Goal: Task Accomplishment & Management: Manage account settings

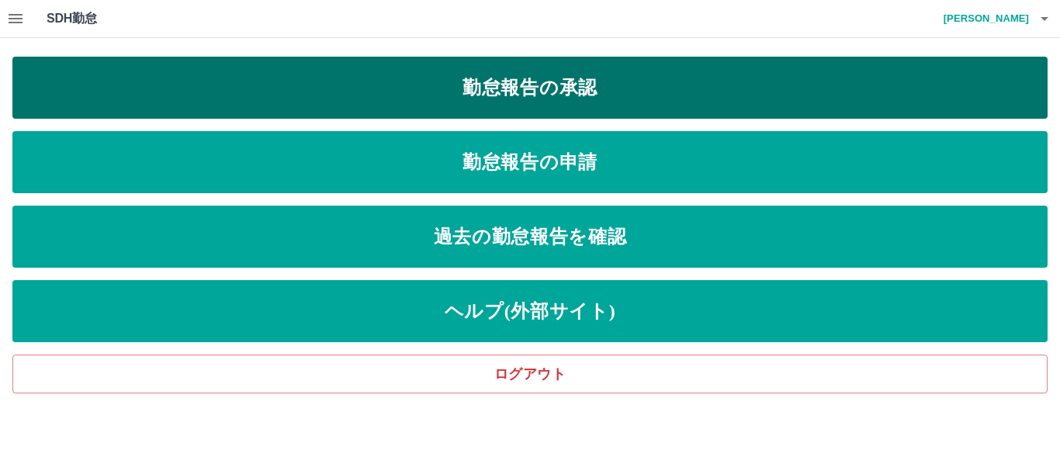
click at [492, 89] on link "勤怠報告の承認" at bounding box center [530, 88] width 1036 height 62
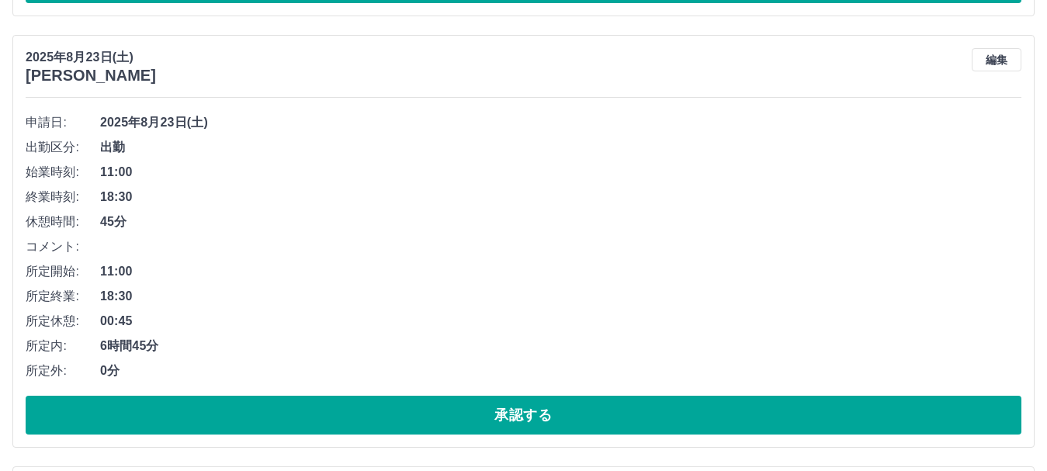
scroll to position [7065, 0]
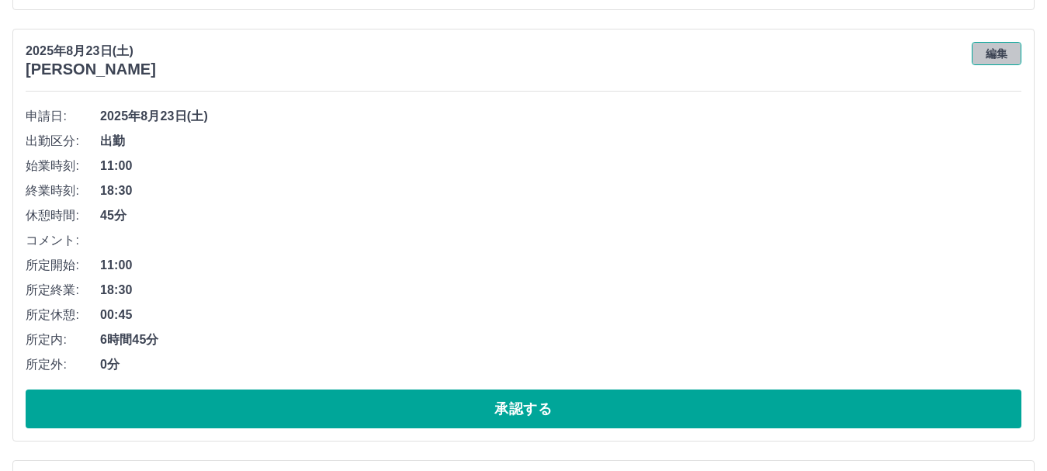
click at [999, 47] on button "編集" at bounding box center [997, 53] width 50 height 23
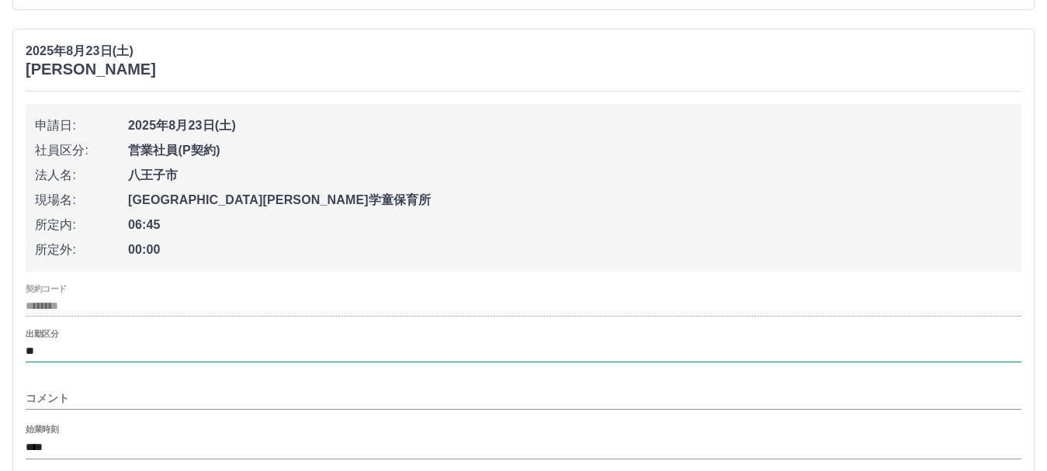
click at [95, 349] on input "**" at bounding box center [524, 351] width 996 height 19
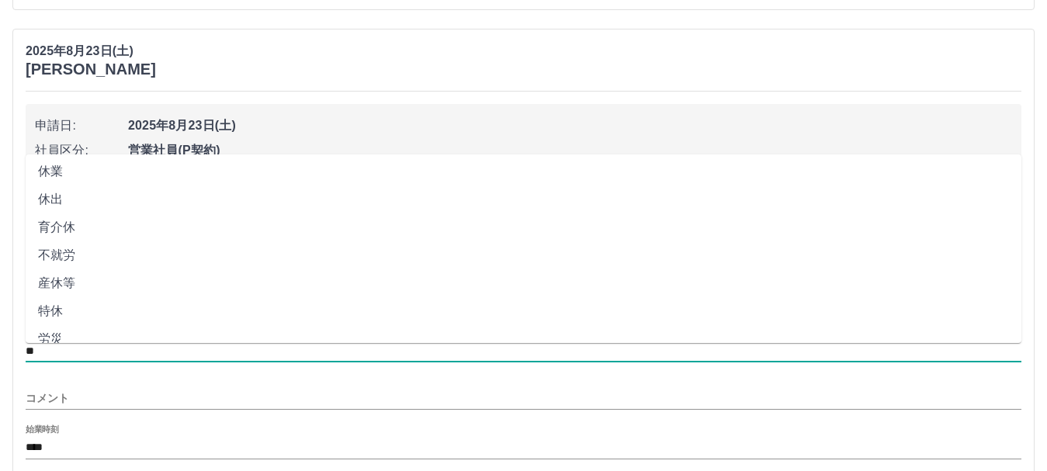
scroll to position [172, 0]
click at [87, 233] on li "休出" at bounding box center [524, 227] width 996 height 28
type input "**"
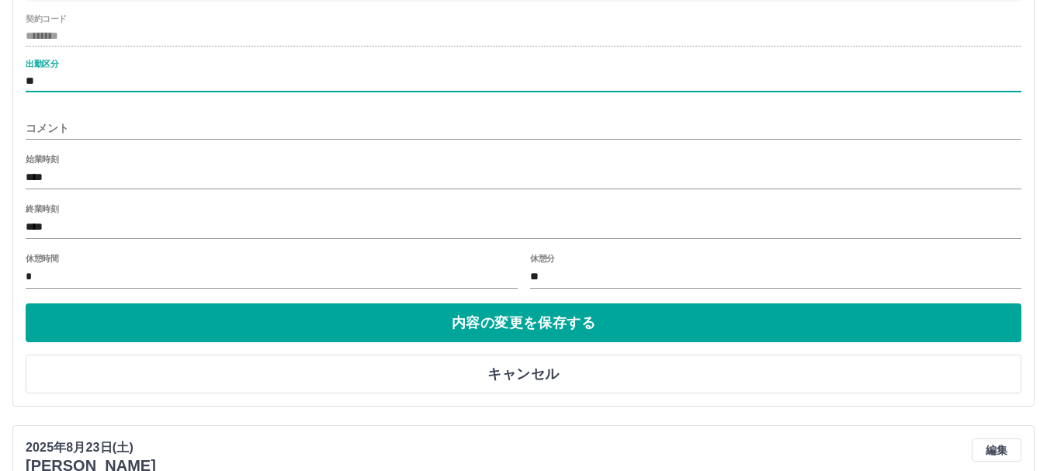
scroll to position [7375, 0]
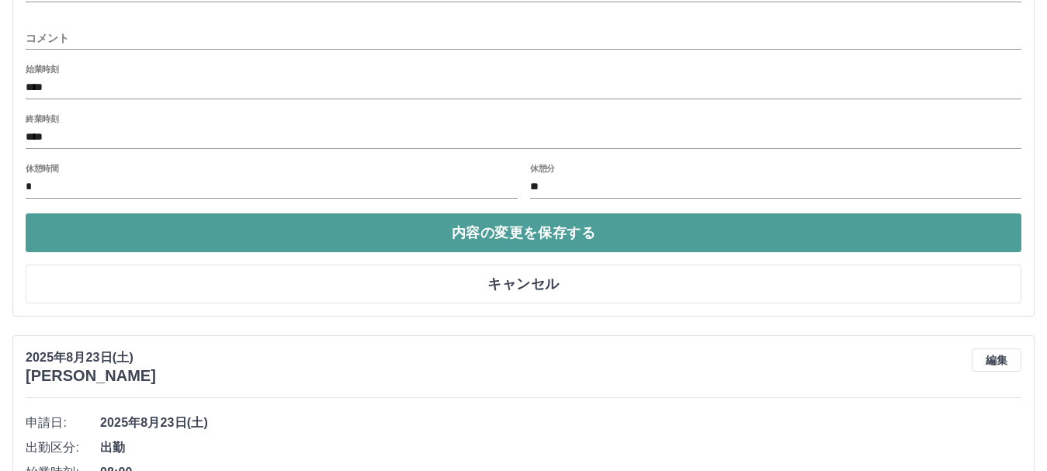
click at [143, 246] on button "内容の変更を保存する" at bounding box center [524, 232] width 996 height 39
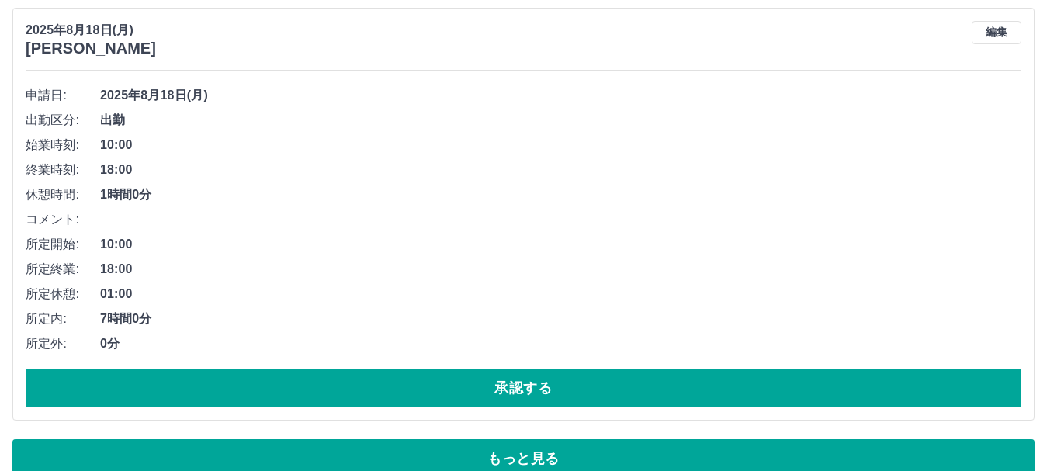
scroll to position [10444, 0]
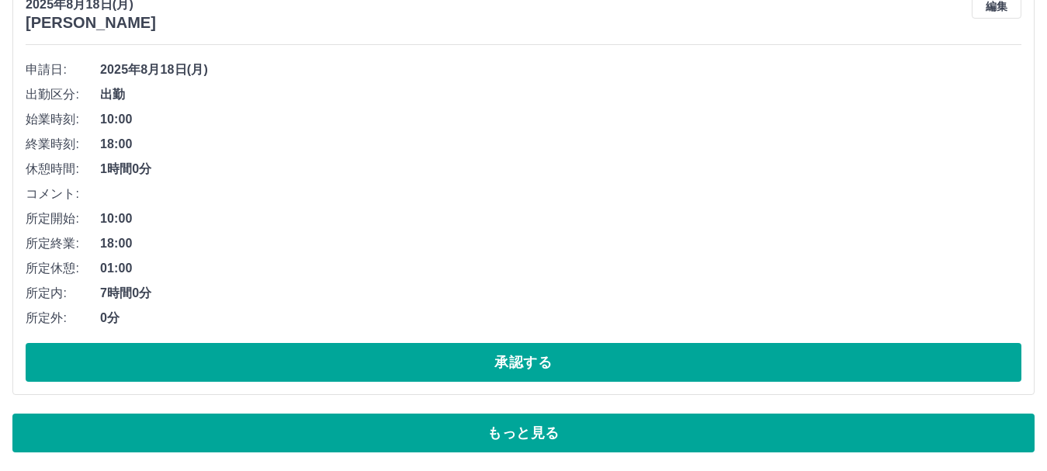
click at [468, 443] on button "もっと見る" at bounding box center [523, 433] width 1022 height 39
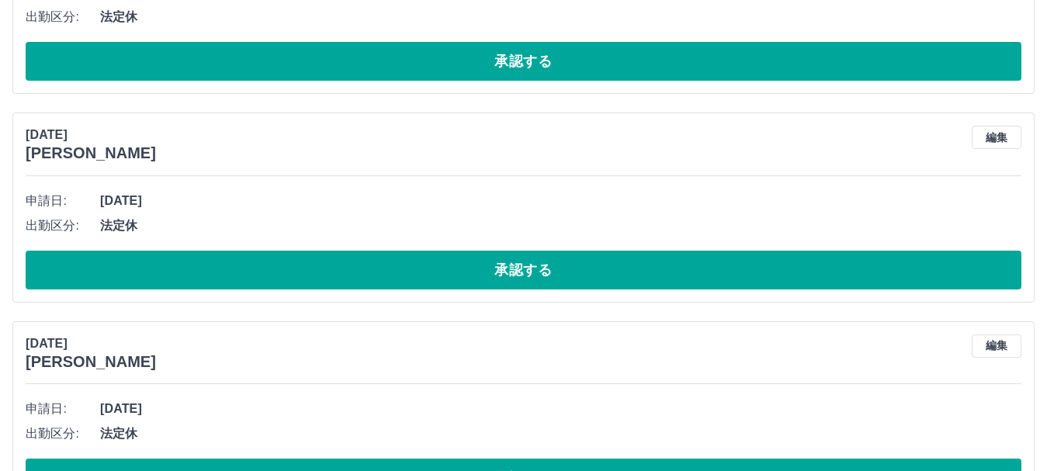
scroll to position [10988, 0]
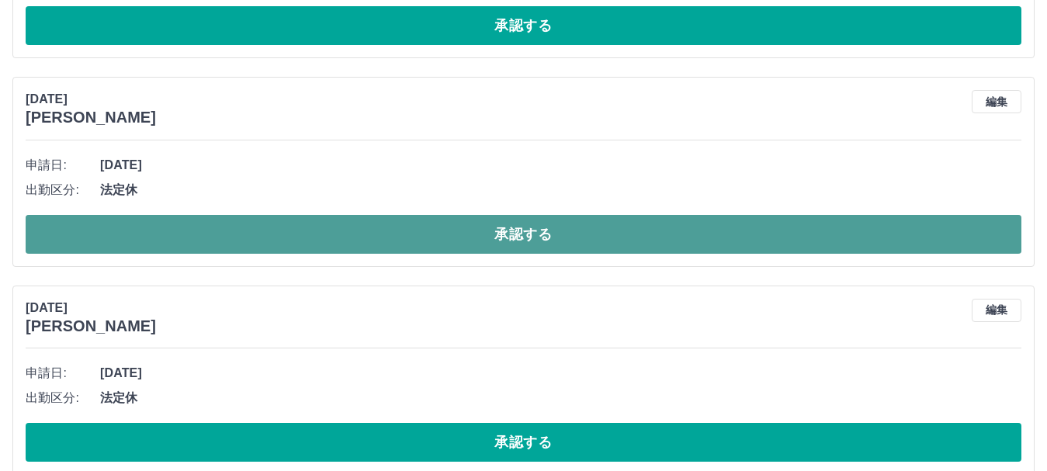
drag, startPoint x: 412, startPoint y: 243, endPoint x: 415, endPoint y: 235, distance: 8.4
click at [413, 240] on button "承認する" at bounding box center [524, 234] width 996 height 39
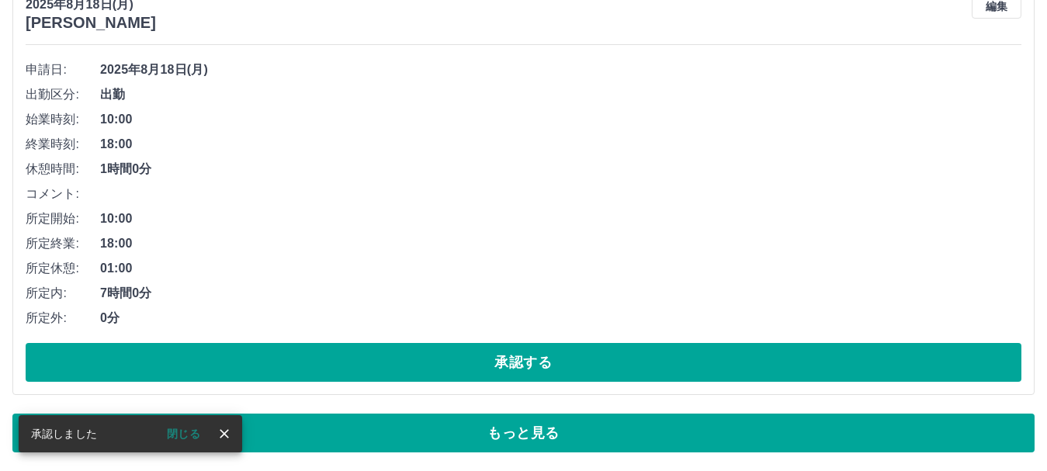
scroll to position [10444, 0]
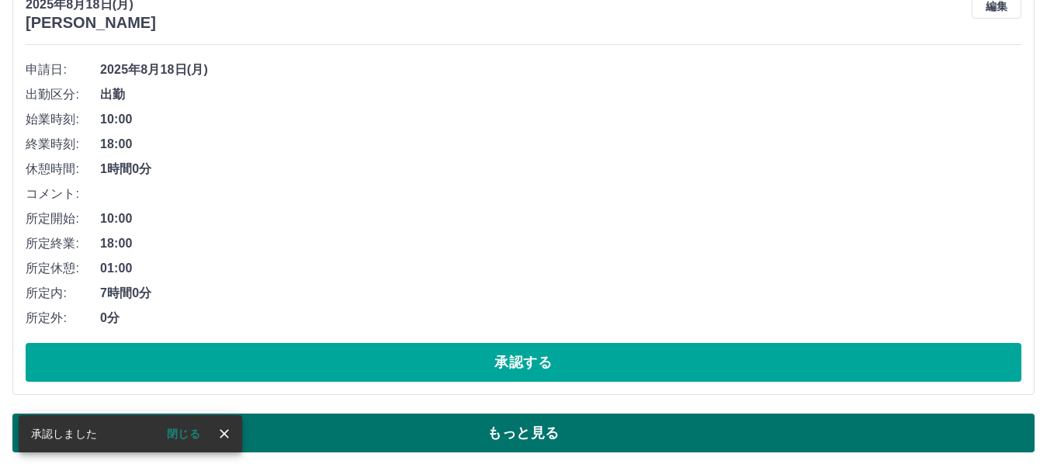
click at [436, 422] on button "もっと見る" at bounding box center [523, 433] width 1022 height 39
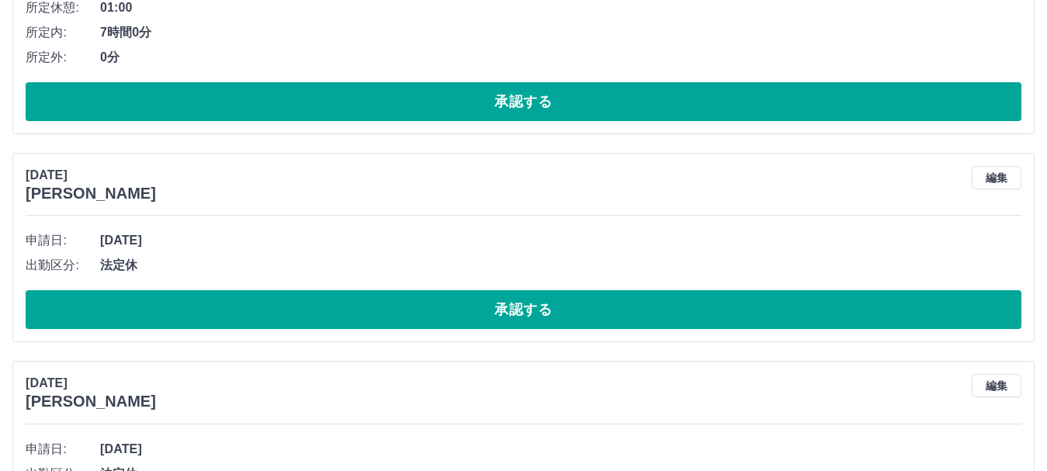
scroll to position [10755, 0]
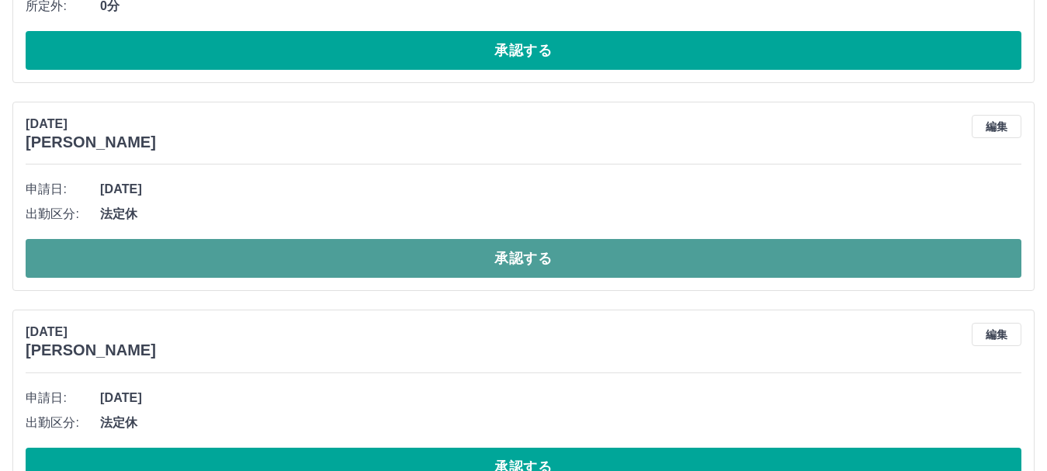
click at [287, 252] on button "承認する" at bounding box center [524, 258] width 996 height 39
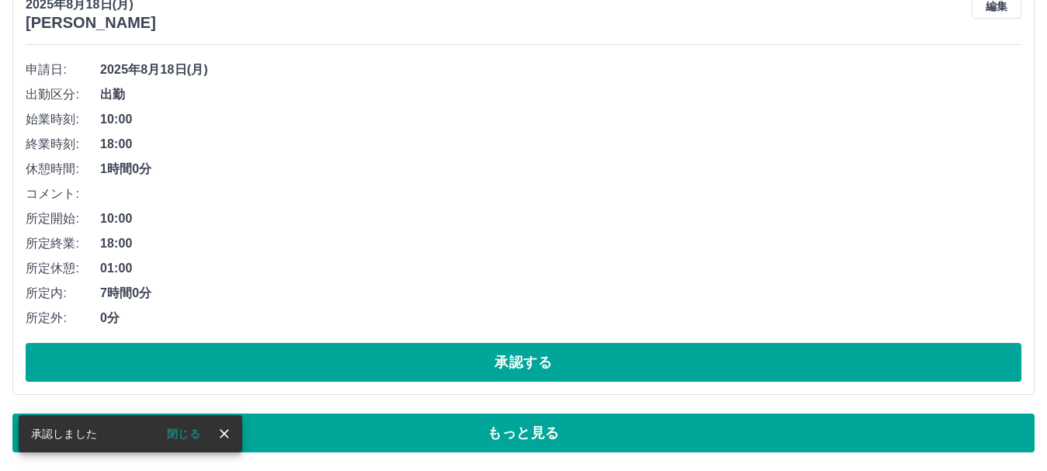
scroll to position [10444, 0]
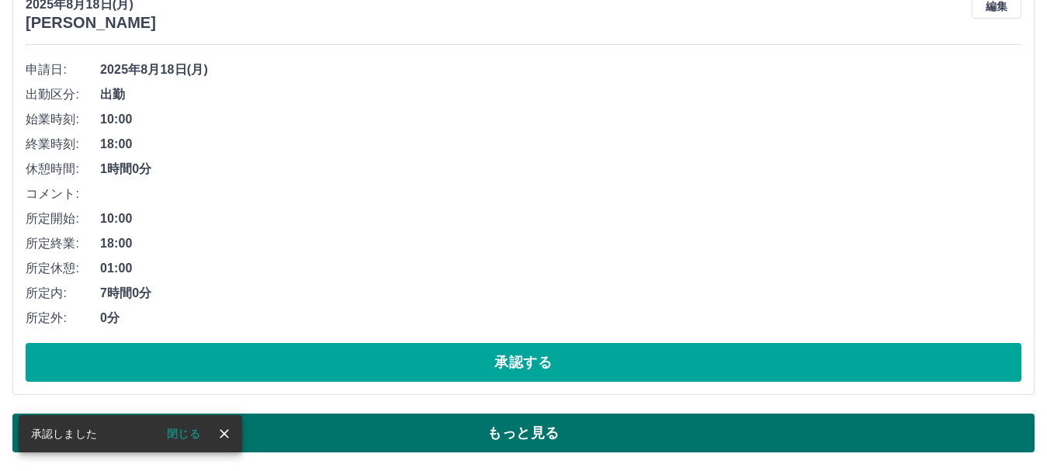
click at [536, 439] on button "もっと見る" at bounding box center [523, 433] width 1022 height 39
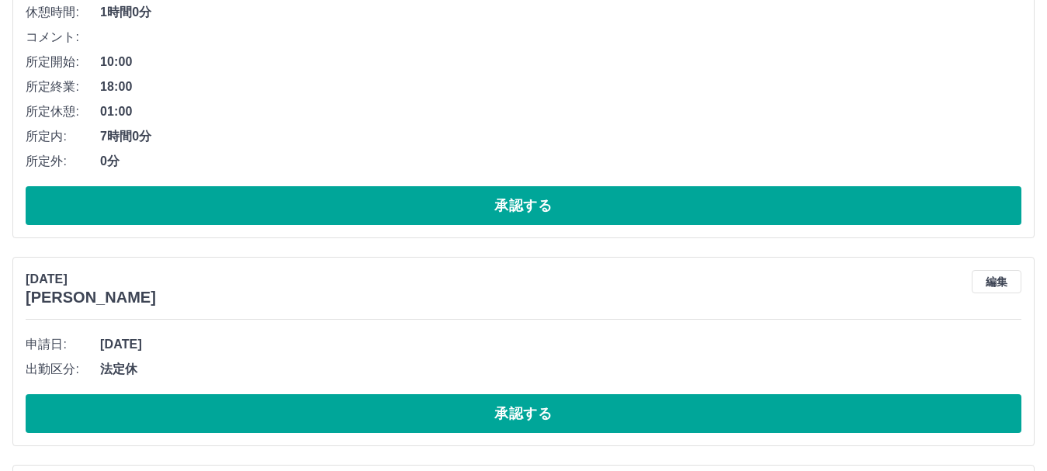
scroll to position [10677, 0]
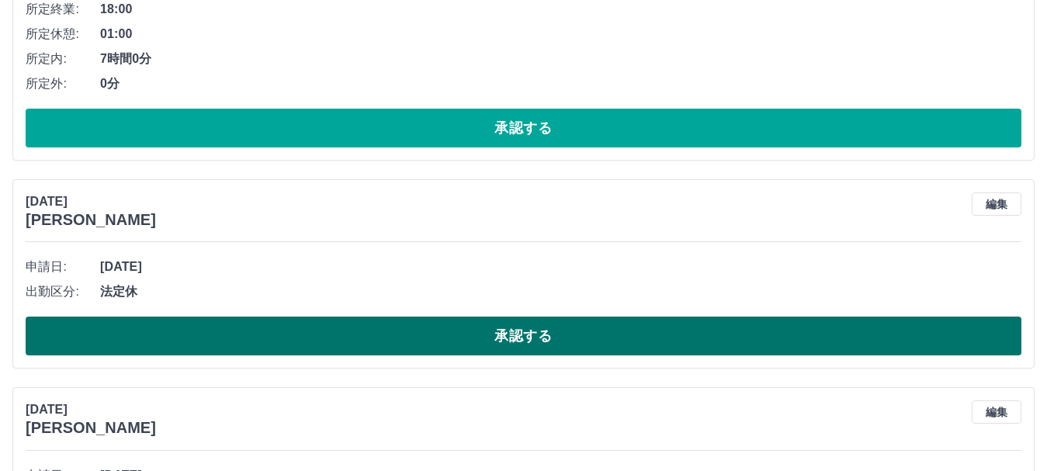
click at [713, 342] on button "承認する" at bounding box center [524, 336] width 996 height 39
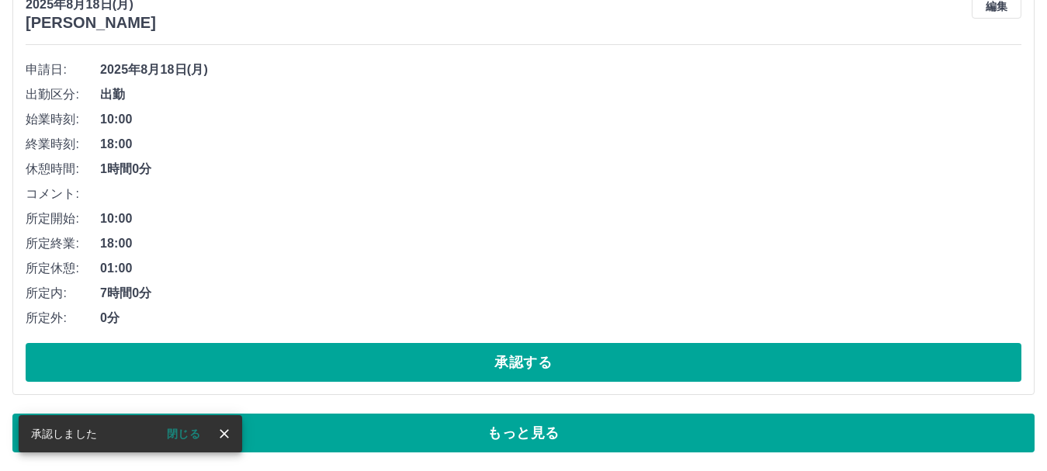
scroll to position [10444, 0]
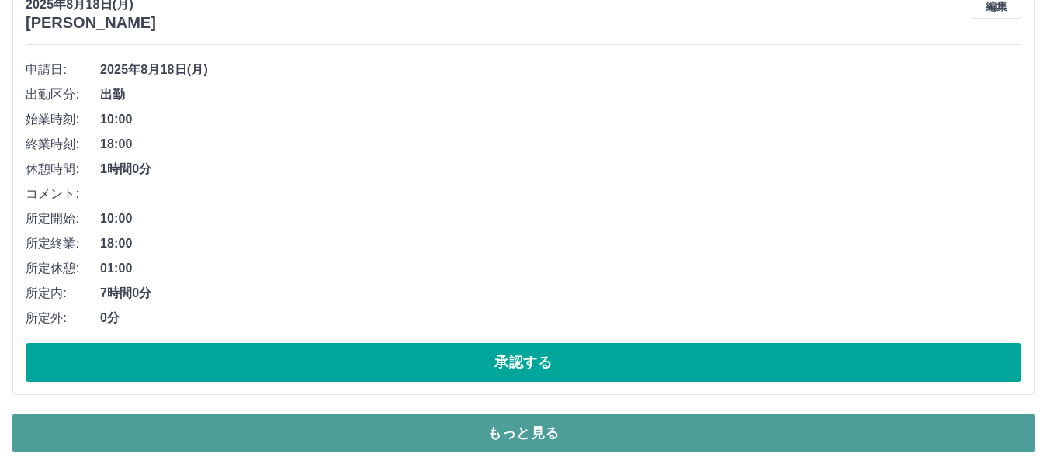
click at [671, 429] on button "もっと見る" at bounding box center [523, 433] width 1022 height 39
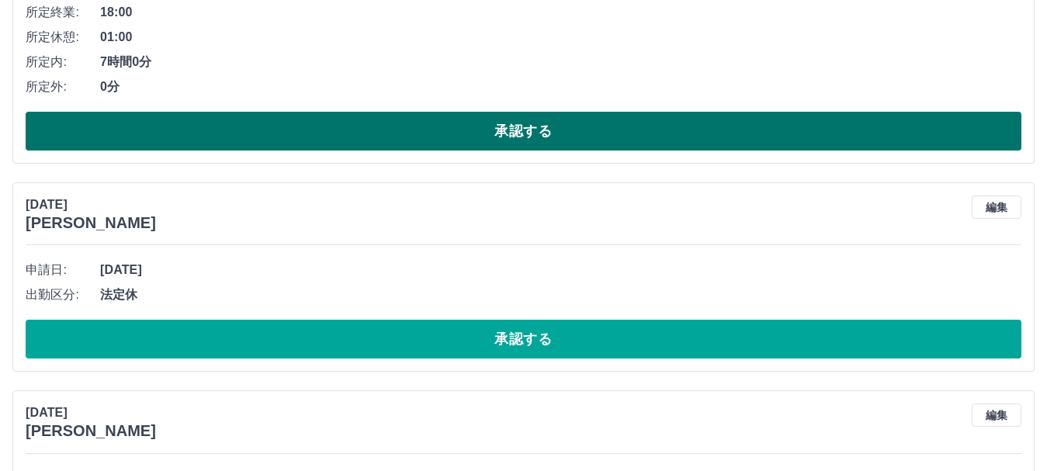
scroll to position [10677, 0]
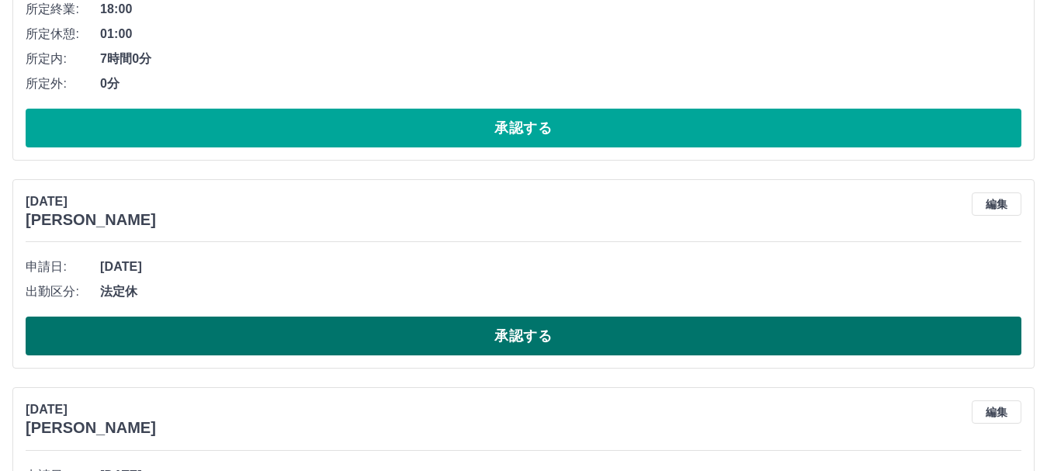
click at [593, 350] on button "承認する" at bounding box center [524, 336] width 996 height 39
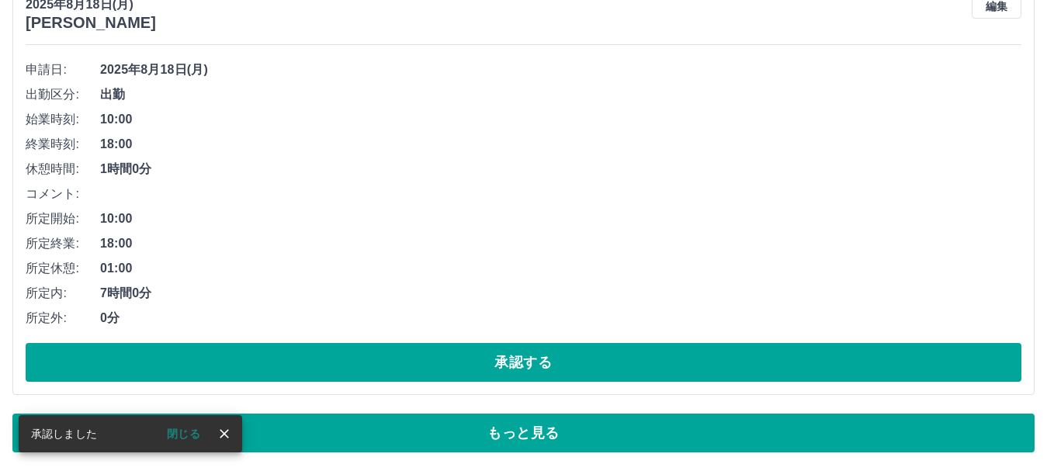
scroll to position [10444, 0]
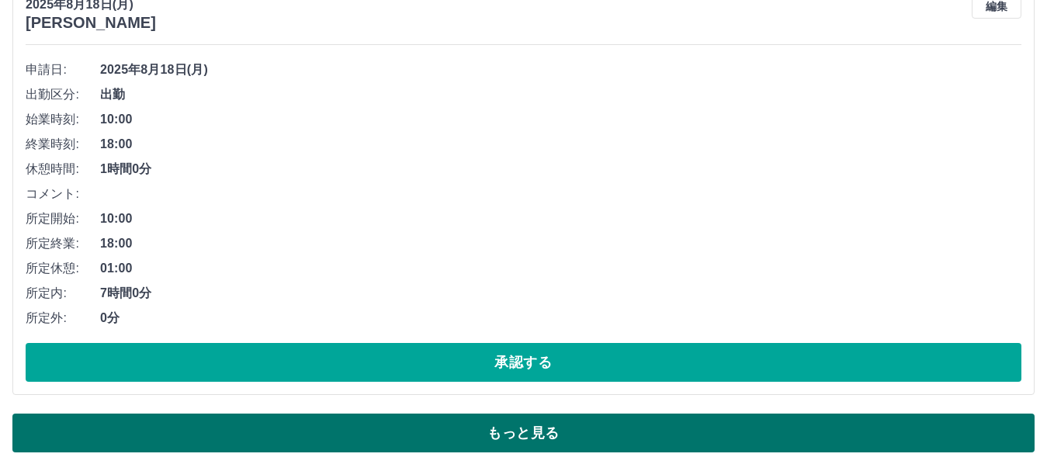
click at [437, 417] on button "もっと見る" at bounding box center [523, 433] width 1022 height 39
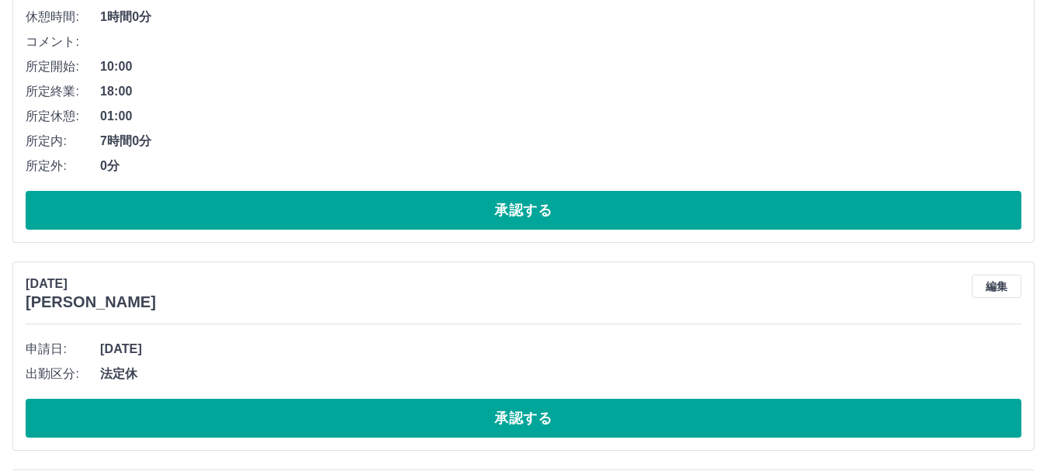
scroll to position [10677, 0]
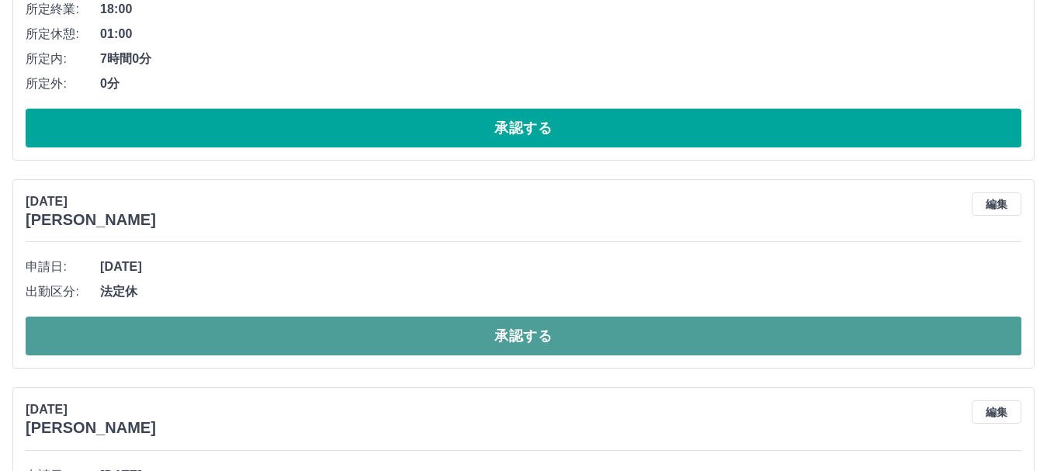
click at [258, 344] on button "承認する" at bounding box center [524, 336] width 996 height 39
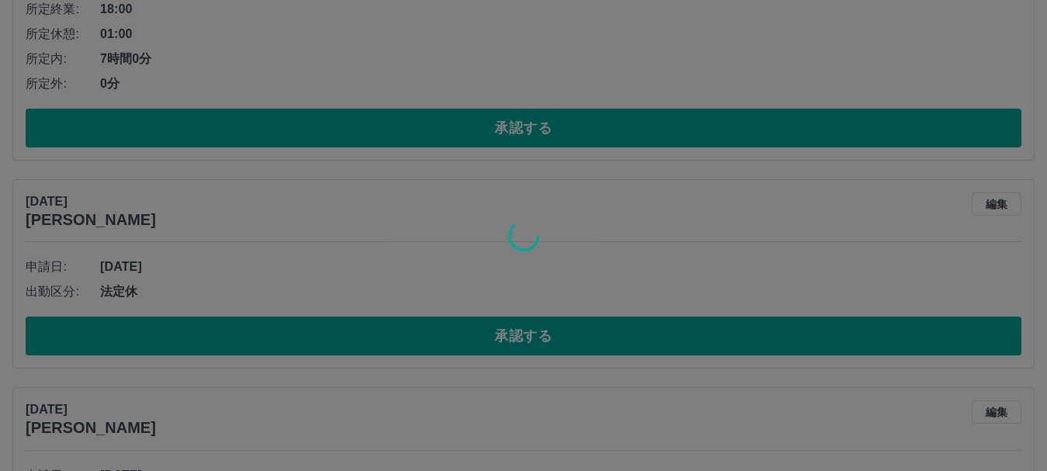
scroll to position [10444, 0]
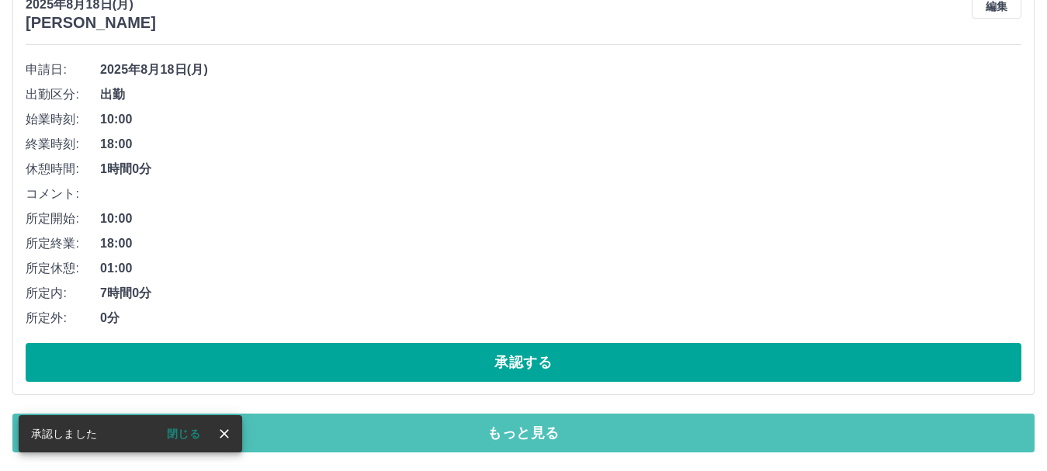
click at [475, 423] on button "もっと見る" at bounding box center [523, 433] width 1022 height 39
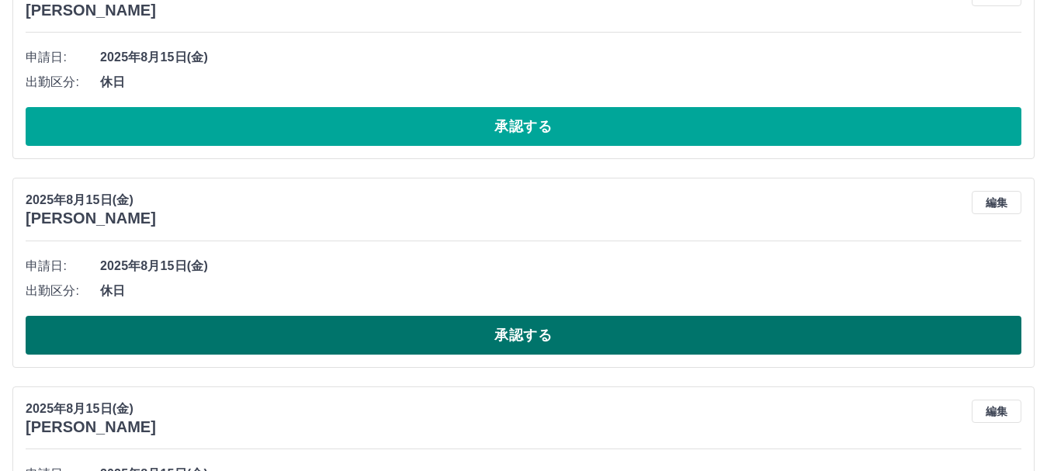
scroll to position [15652, 0]
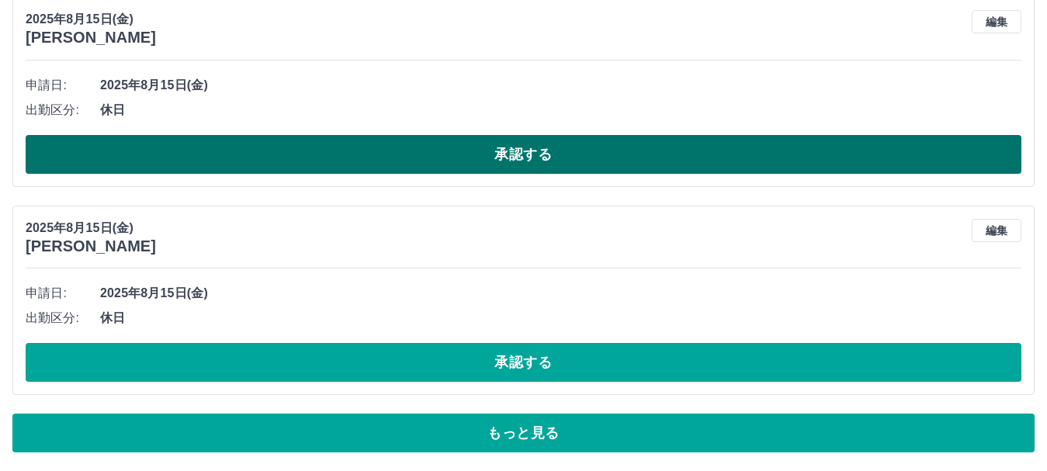
click at [342, 158] on button "承認する" at bounding box center [524, 154] width 996 height 39
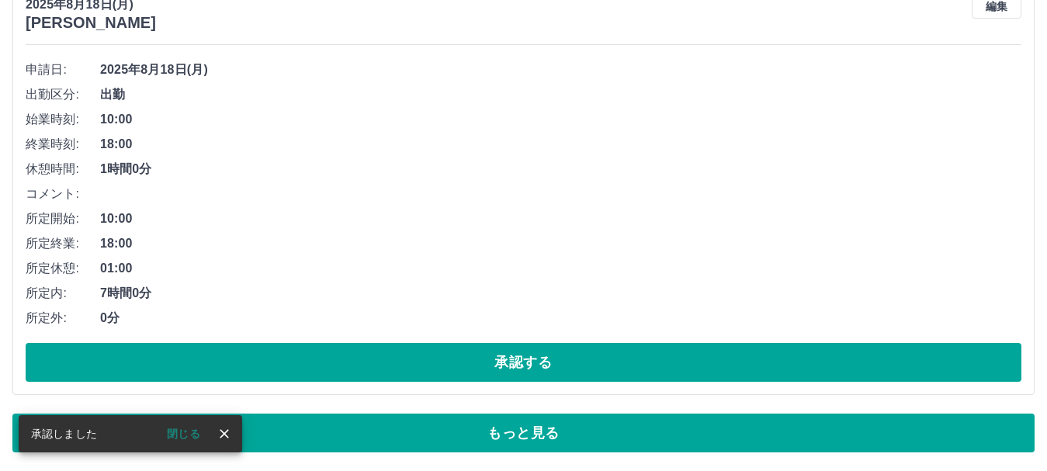
scroll to position [10444, 0]
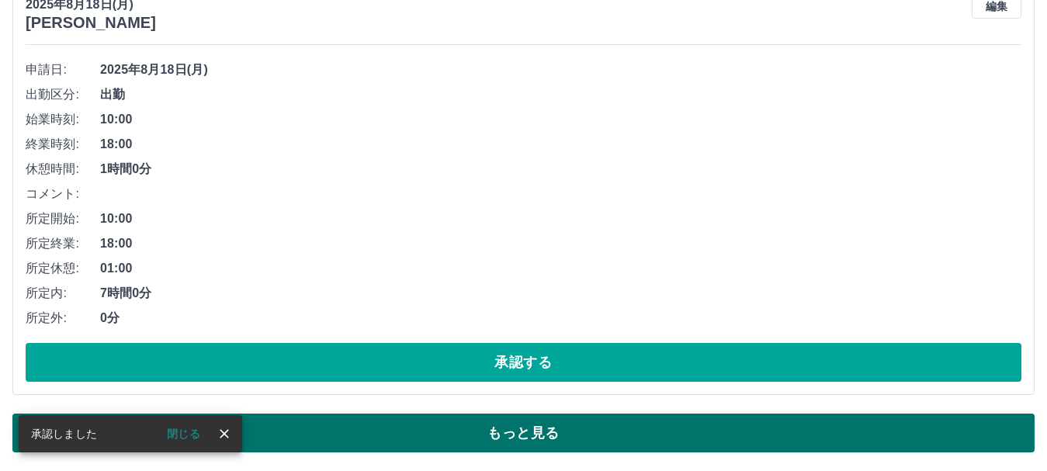
click at [370, 434] on button "もっと見る" at bounding box center [523, 433] width 1022 height 39
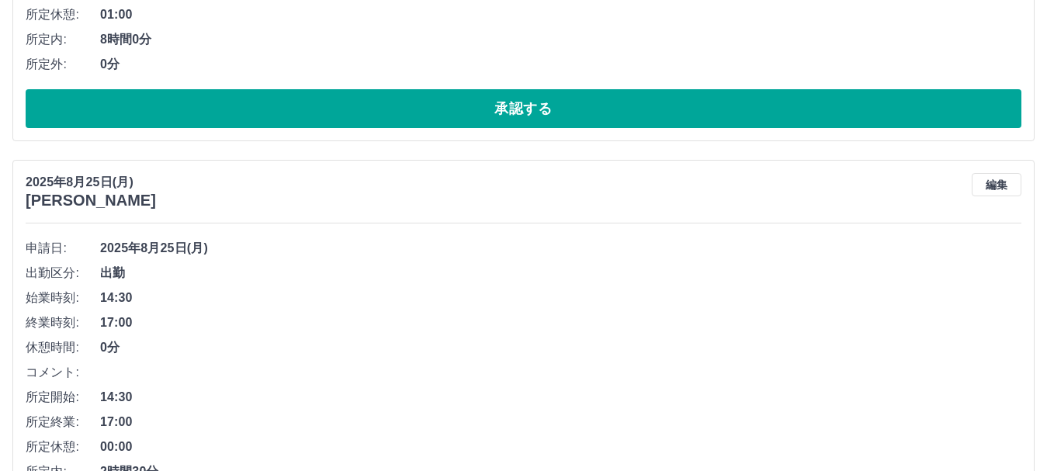
scroll to position [2251, 0]
